Goal: Information Seeking & Learning: Learn about a topic

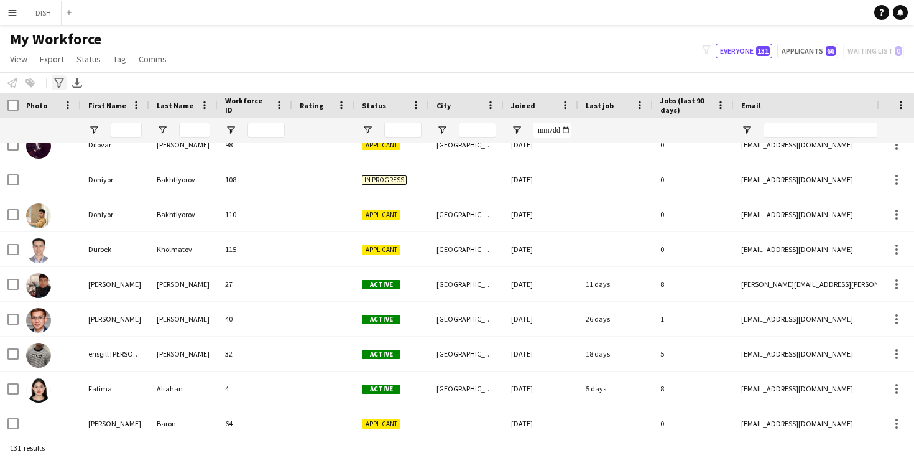
click at [58, 82] on icon at bounding box center [58, 83] width 9 height 10
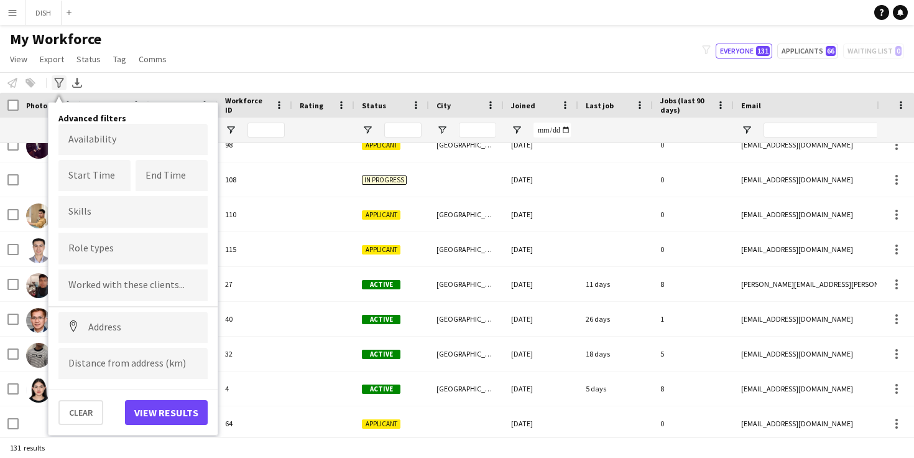
click at [58, 82] on icon at bounding box center [58, 83] width 9 height 10
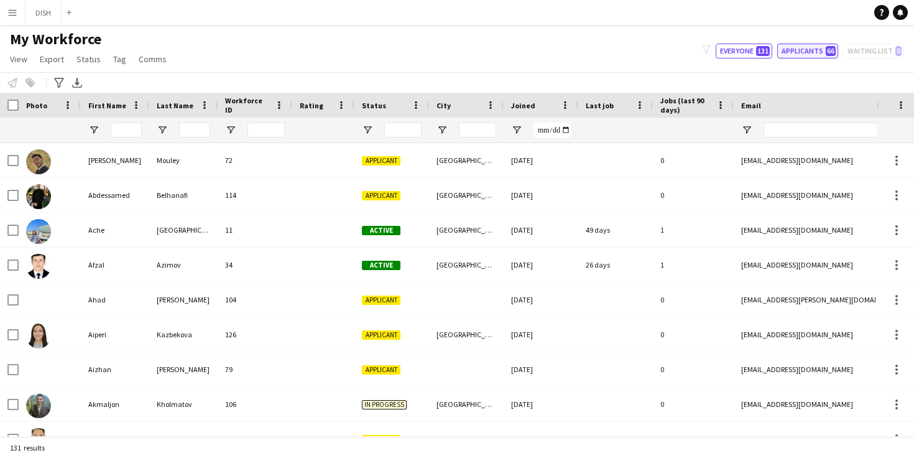
click at [799, 54] on button "Applicants 66" at bounding box center [807, 51] width 61 height 15
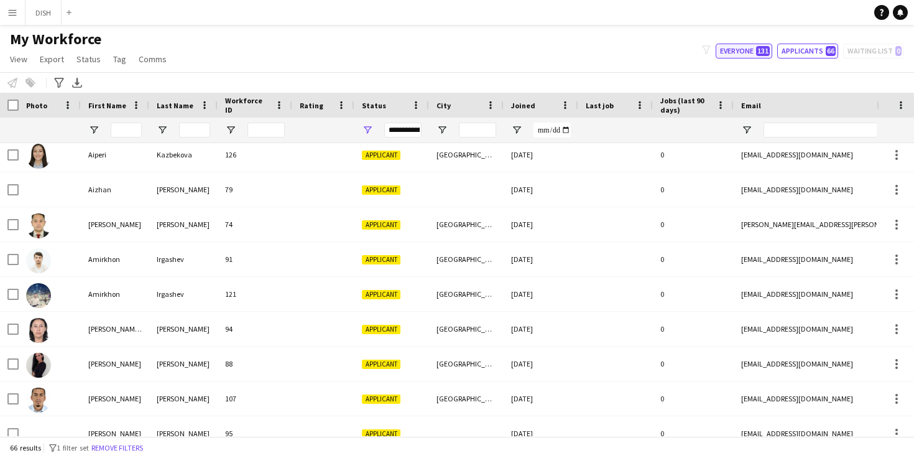
click at [760, 47] on span "131" at bounding box center [763, 51] width 14 height 10
type input "**********"
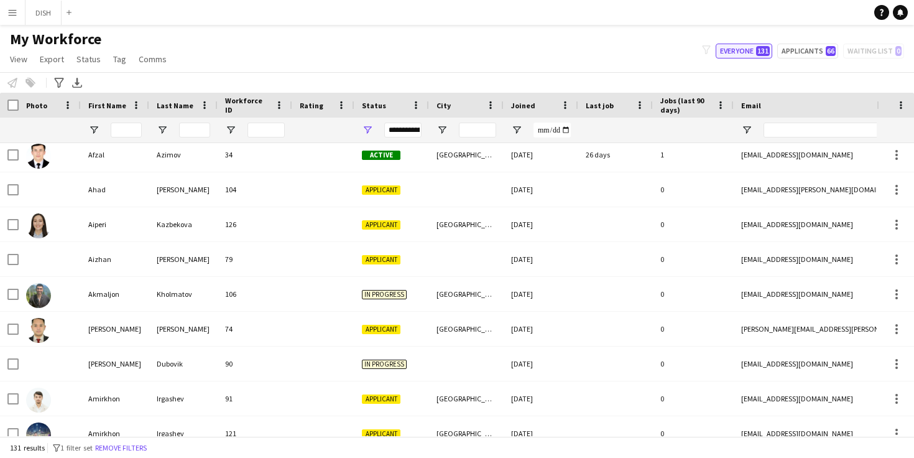
click at [755, 50] on button "Everyone 131" at bounding box center [744, 51] width 57 height 15
click at [710, 45] on icon at bounding box center [706, 49] width 8 height 9
click at [709, 45] on icon at bounding box center [706, 49] width 8 height 9
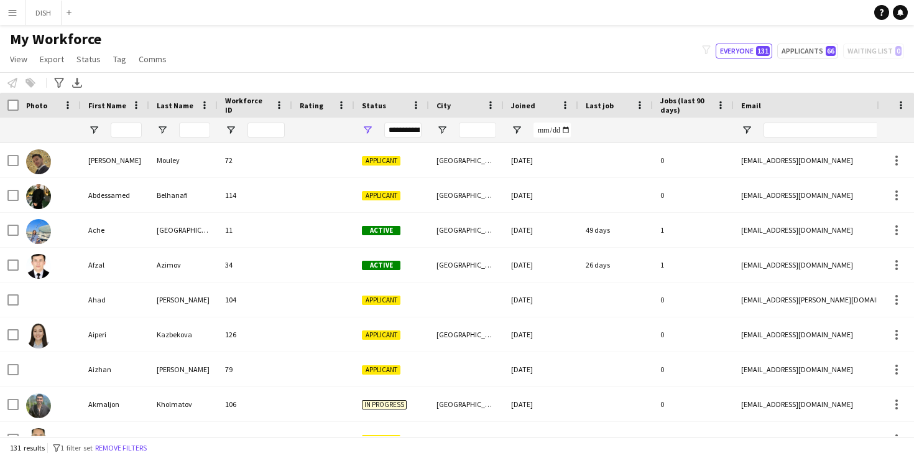
click at [404, 134] on div "**********" at bounding box center [402, 129] width 37 height 15
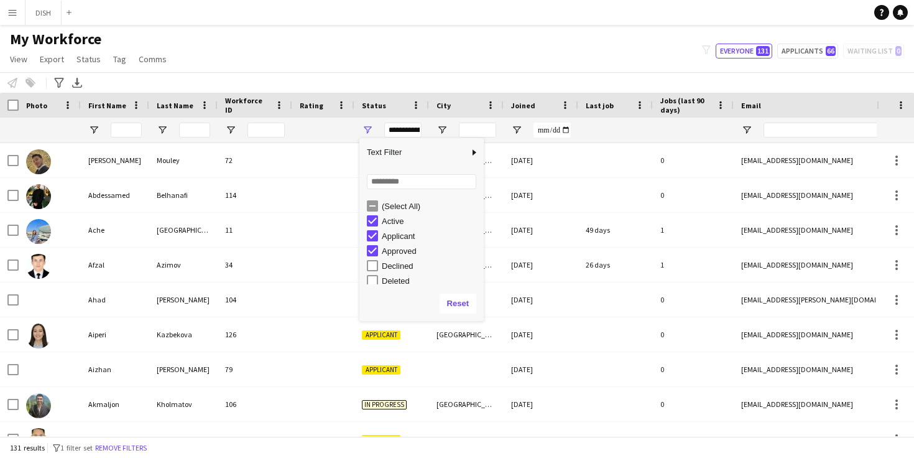
click at [375, 199] on div "(Select All)" at bounding box center [425, 205] width 117 height 15
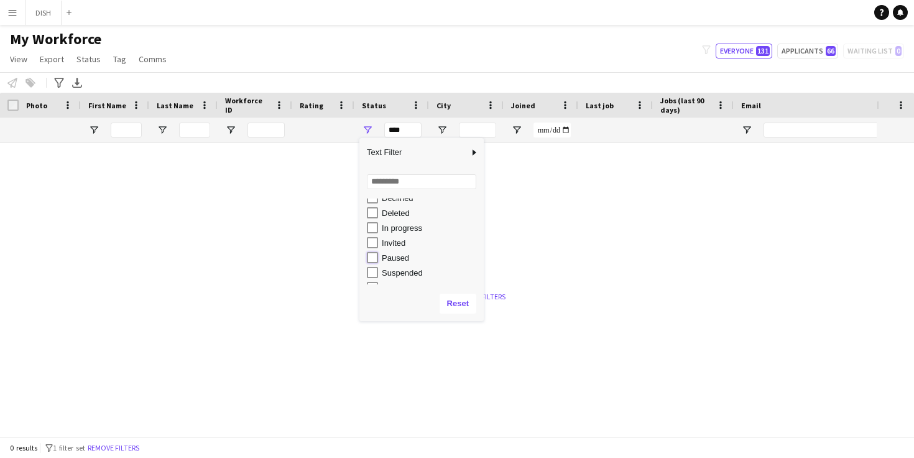
type input "**********"
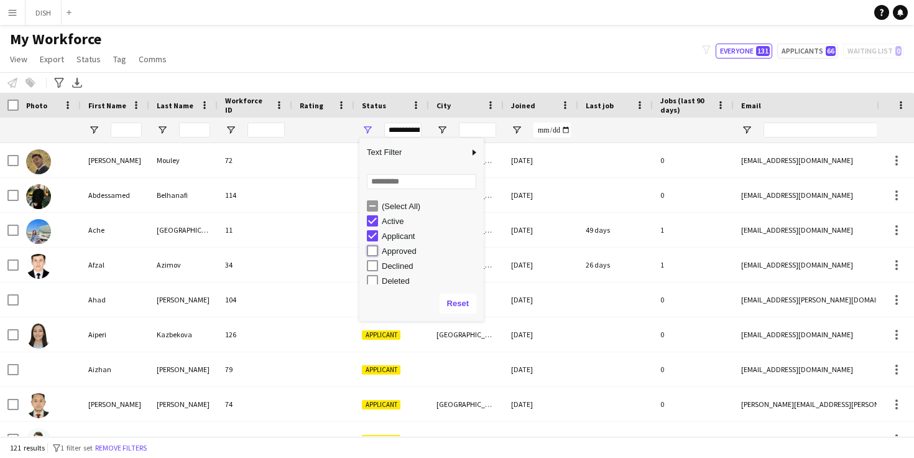
type input "**********"
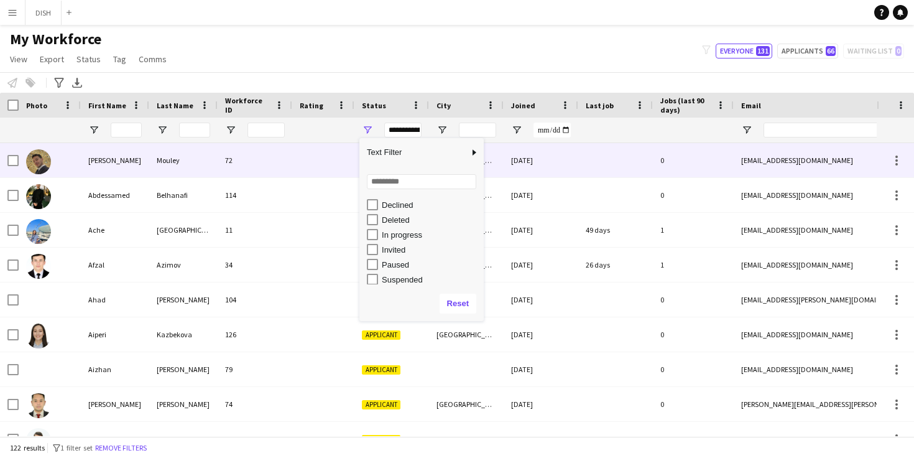
click at [330, 146] on div at bounding box center [323, 160] width 62 height 34
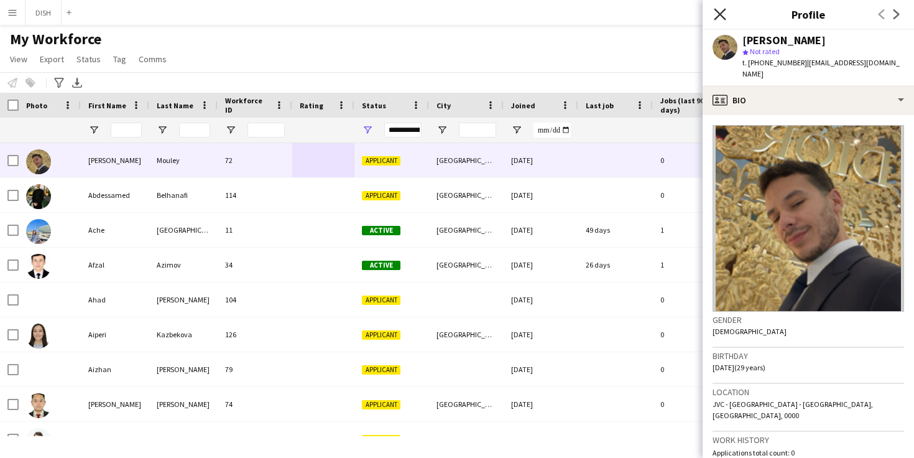
click at [716, 12] on icon "Close pop-in" at bounding box center [720, 14] width 12 height 12
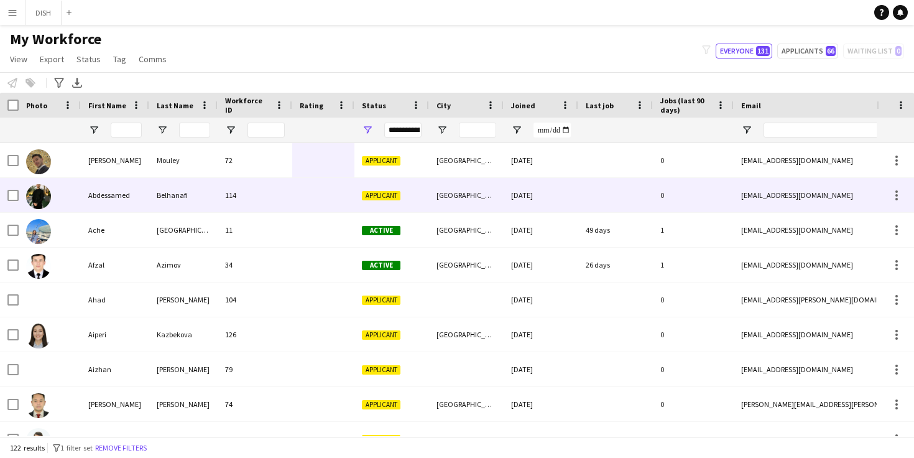
click at [164, 198] on div "Belhanafi" at bounding box center [183, 195] width 68 height 34
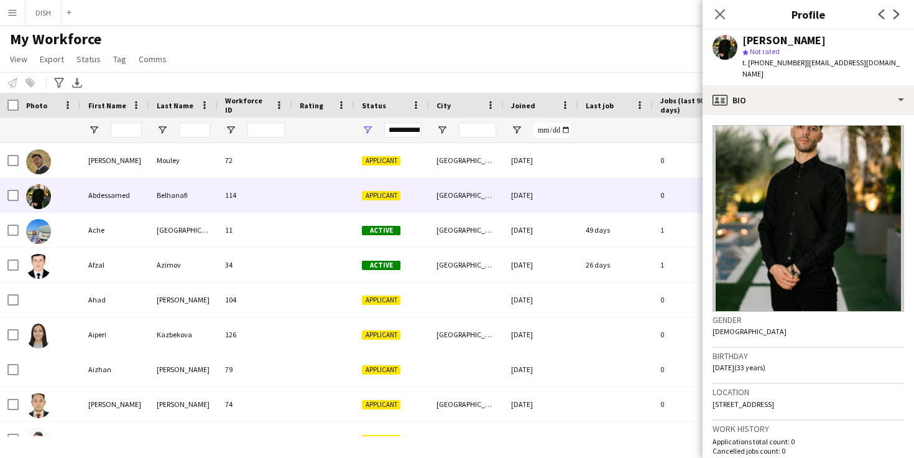
click at [783, 168] on img at bounding box center [808, 218] width 191 height 187
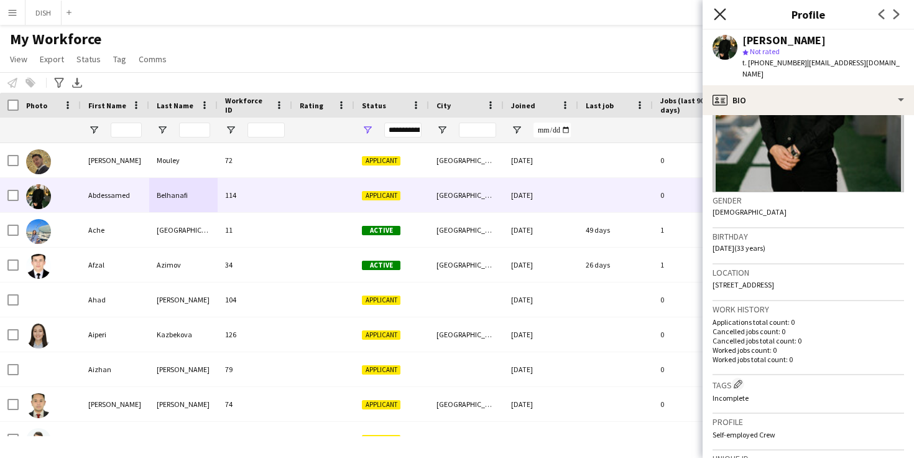
click at [723, 10] on icon at bounding box center [720, 14] width 12 height 12
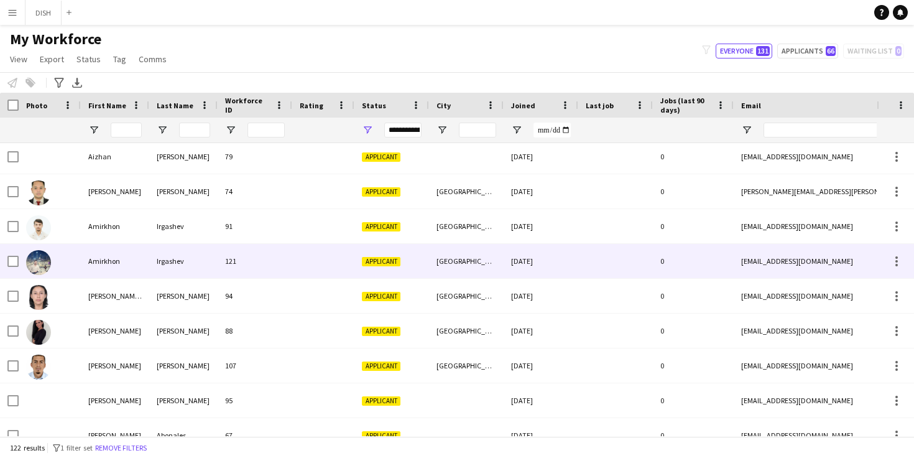
scroll to position [231, 0]
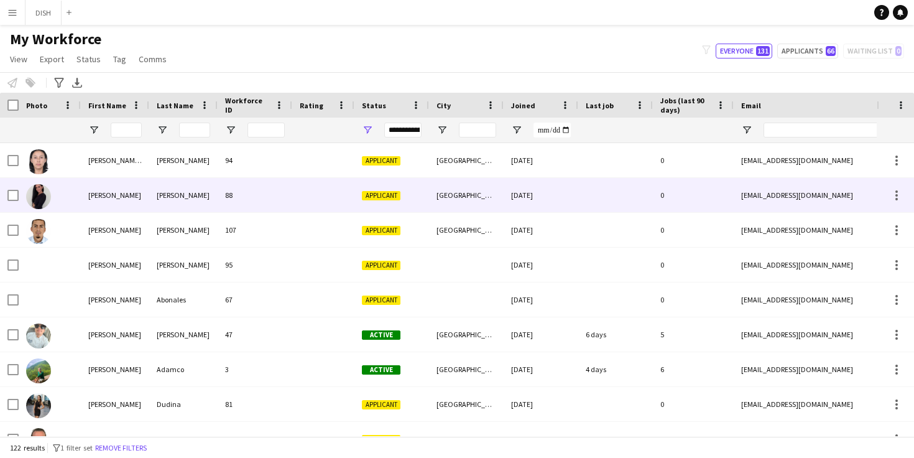
click at [40, 191] on img at bounding box center [38, 196] width 25 height 25
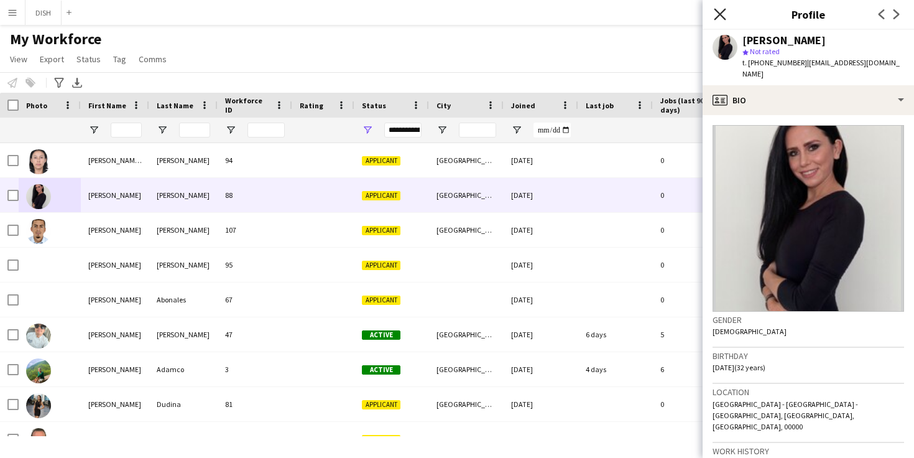
click at [721, 11] on icon "Close pop-in" at bounding box center [720, 14] width 12 height 12
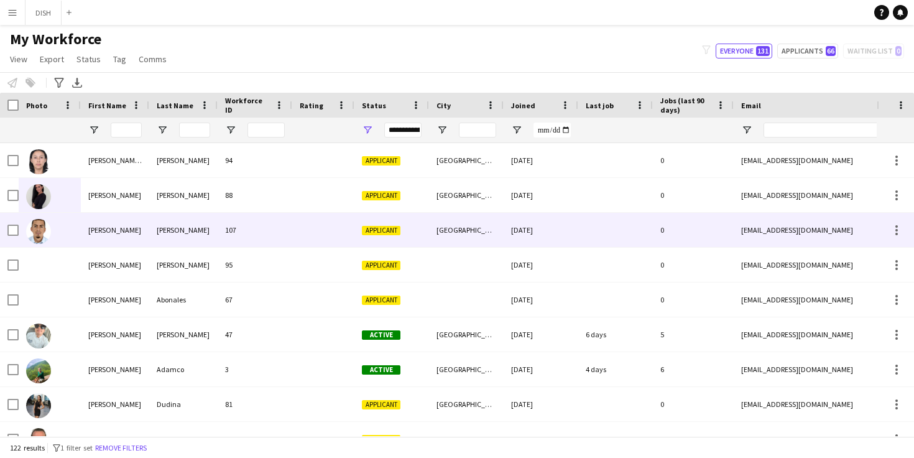
click at [35, 234] on img at bounding box center [38, 231] width 25 height 25
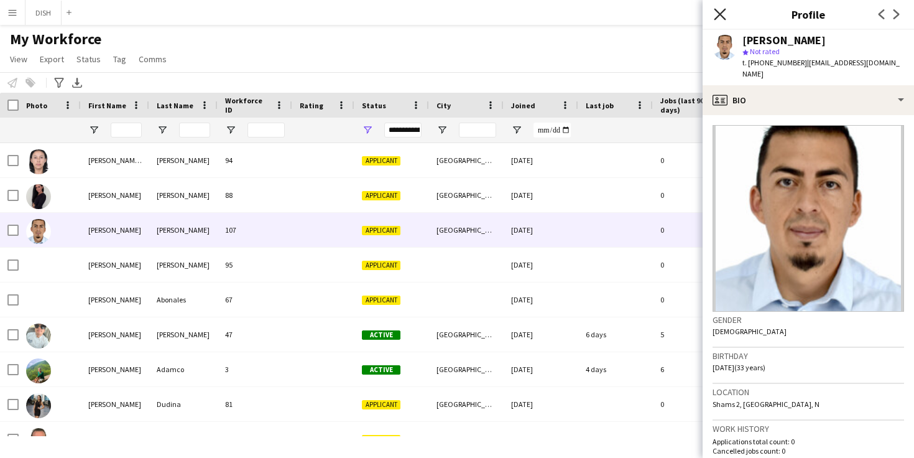
click at [724, 11] on icon "Close pop-in" at bounding box center [720, 14] width 12 height 12
